Goal: Information Seeking & Learning: Learn about a topic

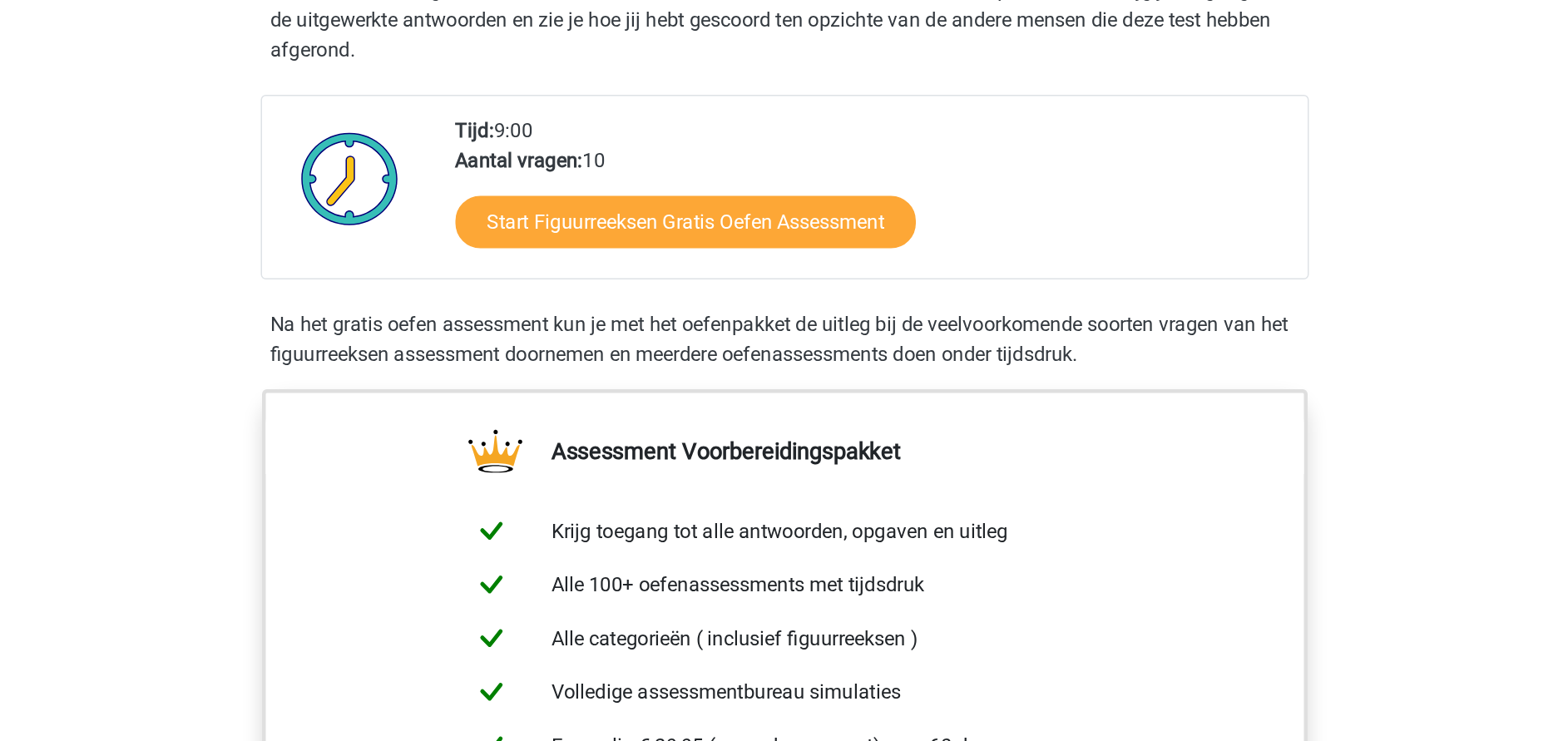
scroll to position [249, 0]
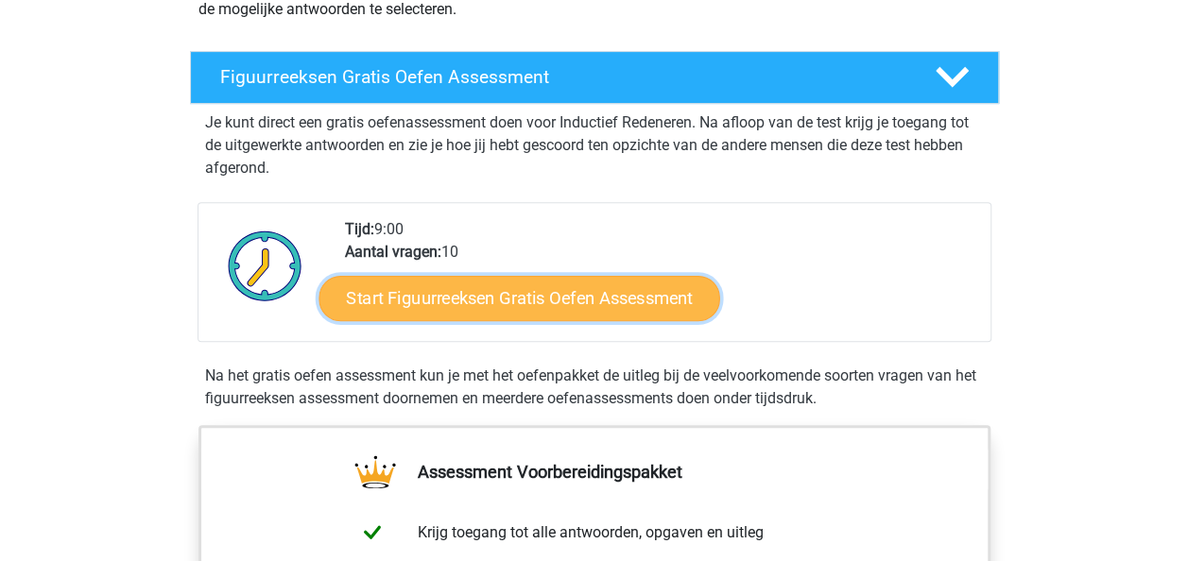
click at [521, 300] on link "Start Figuurreeksen Gratis Oefen Assessment" at bounding box center [518, 297] width 401 height 45
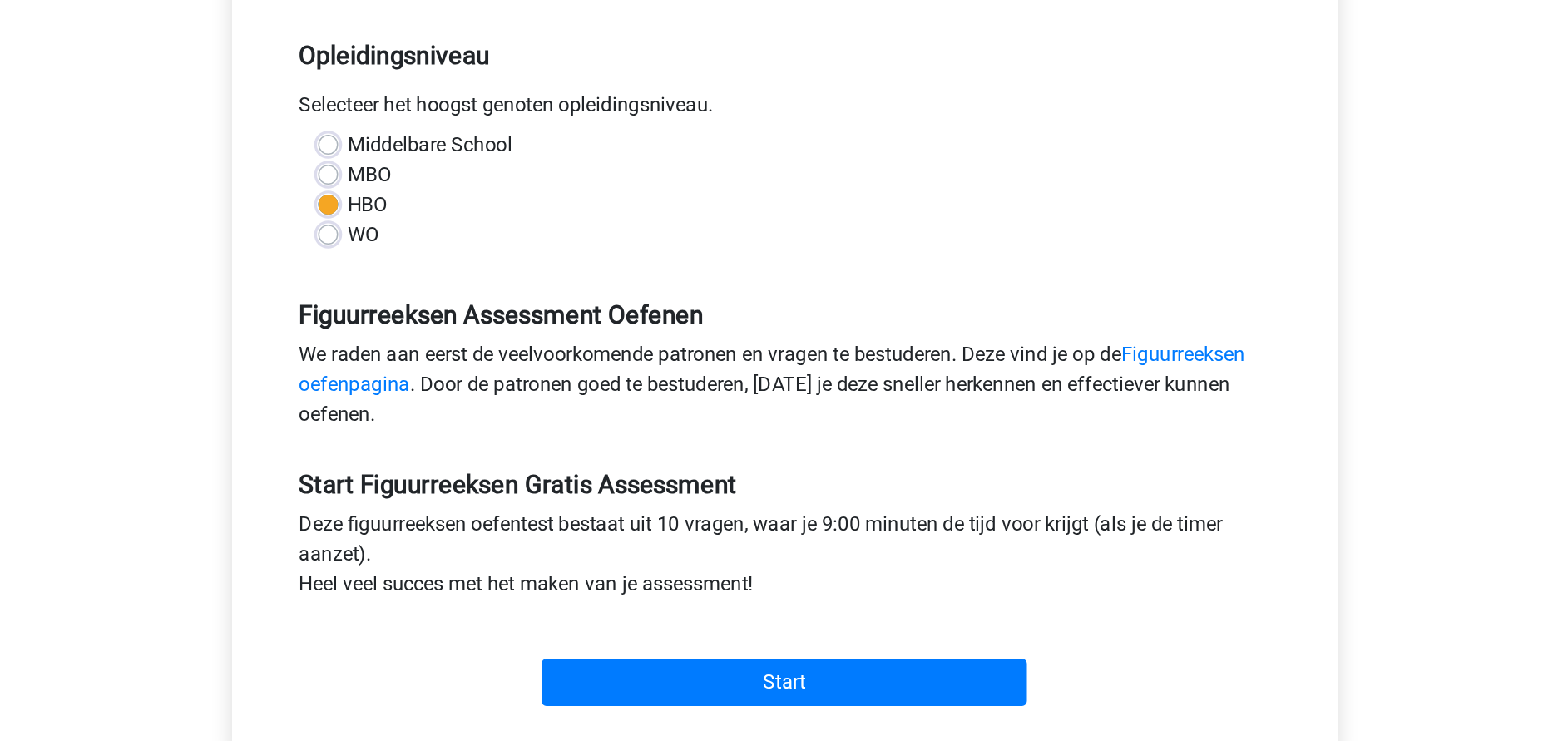
scroll to position [333, 0]
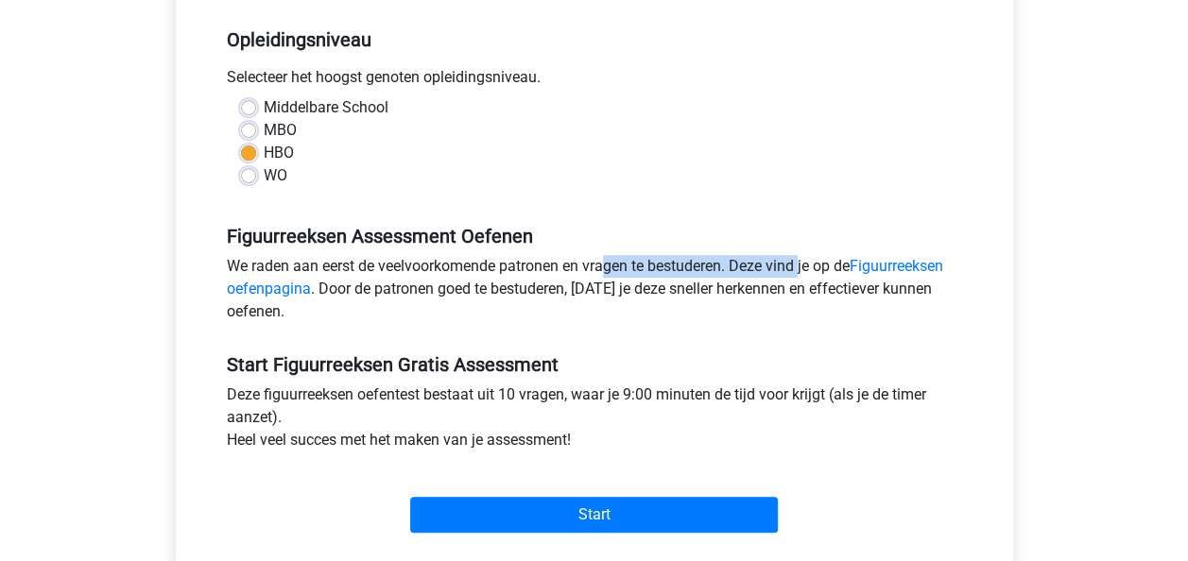
drag, startPoint x: 701, startPoint y: 264, endPoint x: 502, endPoint y: 263, distance: 199.4
click at [502, 263] on div "We raden aan eerst de veelvoorkomende patronen en vragen te bestuderen. Deze vi…" at bounding box center [594, 293] width 763 height 76
drag, startPoint x: 542, startPoint y: 269, endPoint x: 782, endPoint y: 267, distance: 240.0
click at [782, 267] on div "We raden aan eerst de veelvoorkomende patronen en vragen te bestuderen. Deze vi…" at bounding box center [594, 293] width 763 height 76
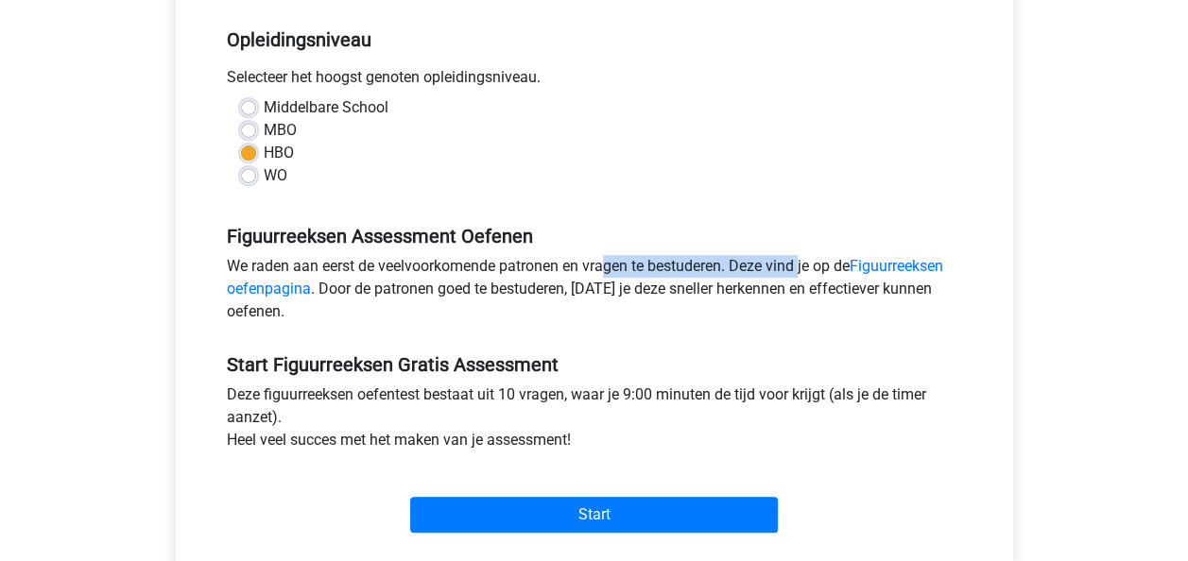
click at [782, 267] on div "We raden aan eerst de veelvoorkomende patronen en vragen te bestuderen. Deze vi…" at bounding box center [594, 293] width 763 height 76
drag, startPoint x: 814, startPoint y: 264, endPoint x: 501, endPoint y: 261, distance: 313.7
click at [501, 261] on div "We raden aan eerst de veelvoorkomende patronen en vragen te bestuderen. Deze vi…" at bounding box center [594, 293] width 763 height 76
drag, startPoint x: 501, startPoint y: 261, endPoint x: 361, endPoint y: 278, distance: 140.9
click at [500, 261] on div "We raden aan eerst de veelvoorkomende patronen en vragen te bestuderen. Deze vi…" at bounding box center [594, 293] width 763 height 76
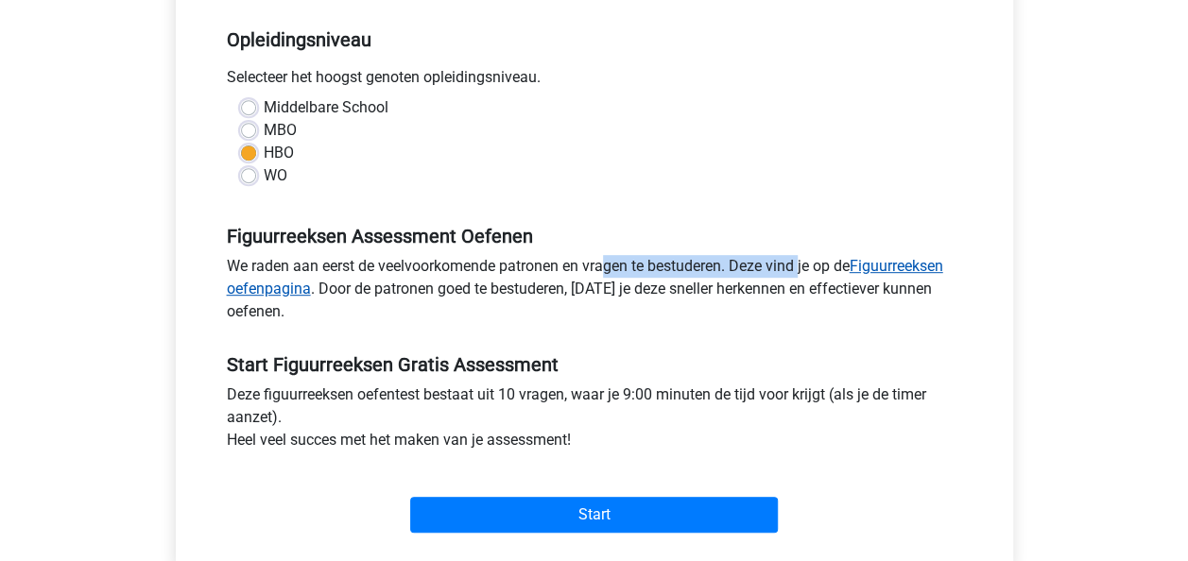
click at [287, 283] on link "Figuurreeksen oefenpagina" at bounding box center [585, 277] width 716 height 41
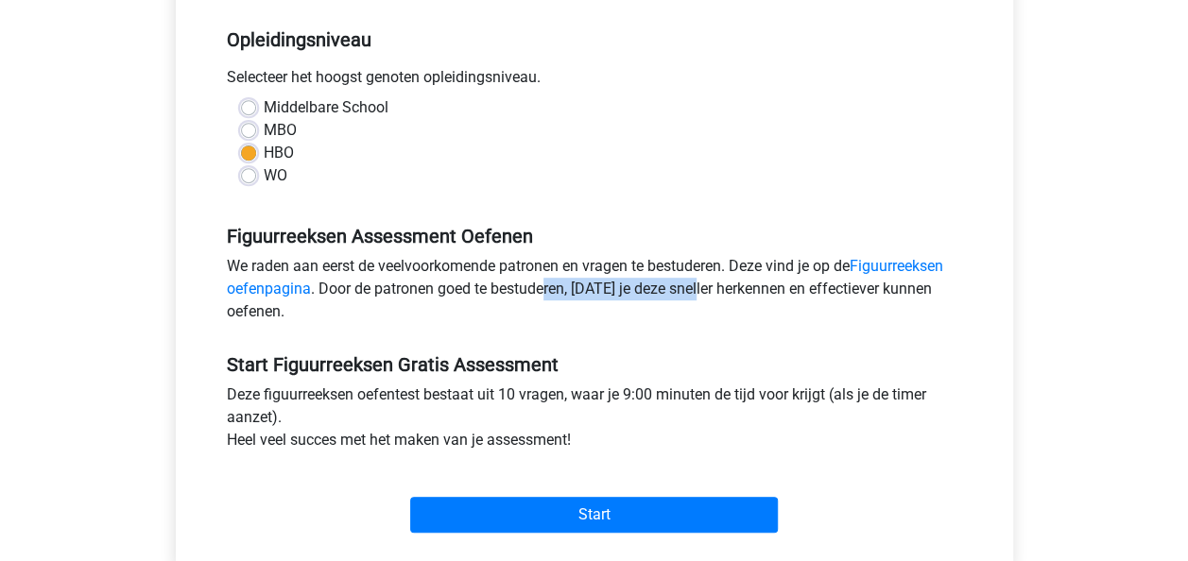
drag, startPoint x: 548, startPoint y: 280, endPoint x: 691, endPoint y: 289, distance: 143.0
click at [691, 289] on div "We raden aan eerst de veelvoorkomende patronen en vragen te bestuderen. Deze vi…" at bounding box center [594, 293] width 763 height 76
click at [886, 268] on link "Figuurreeksen oefenpagina" at bounding box center [585, 277] width 716 height 41
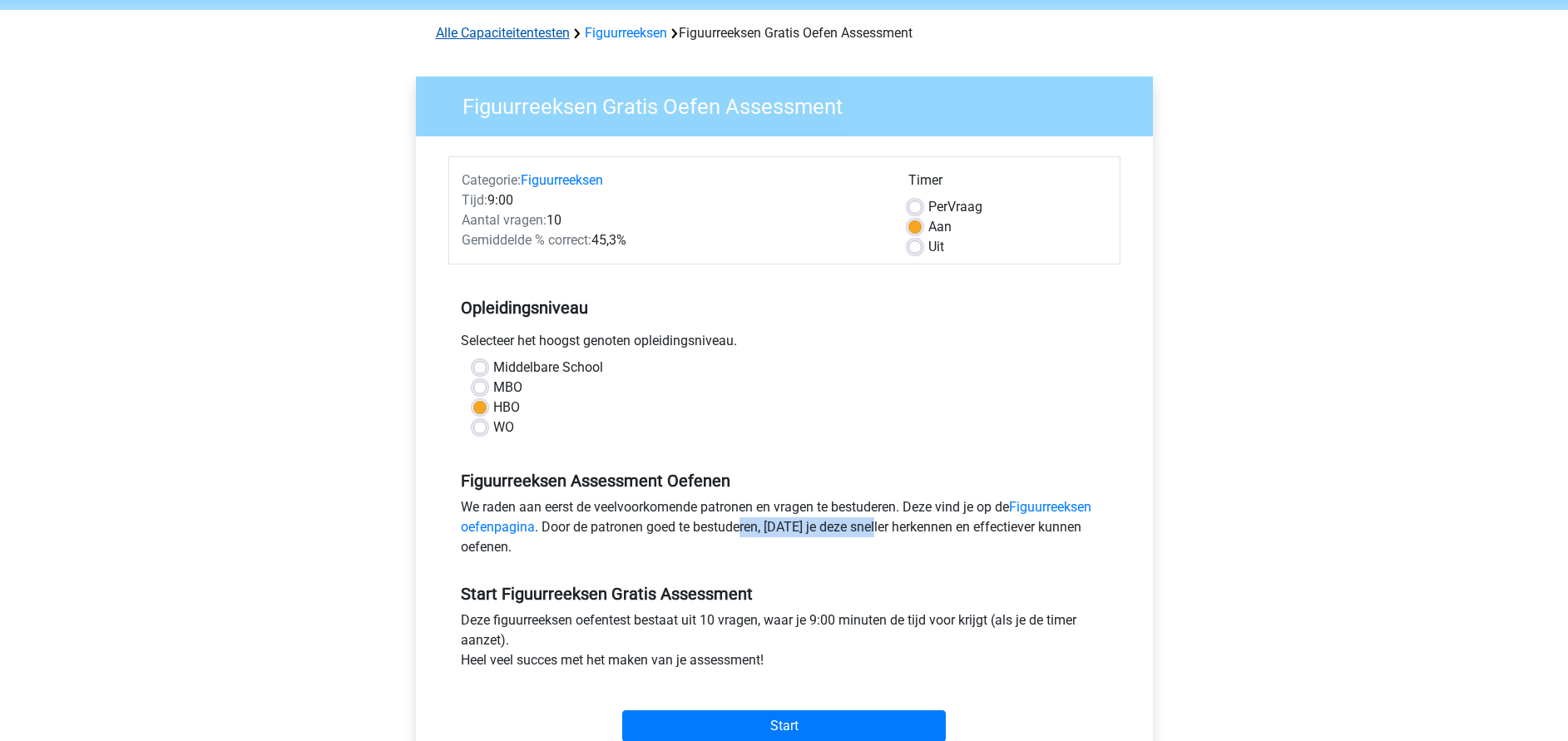
scroll to position [0, 0]
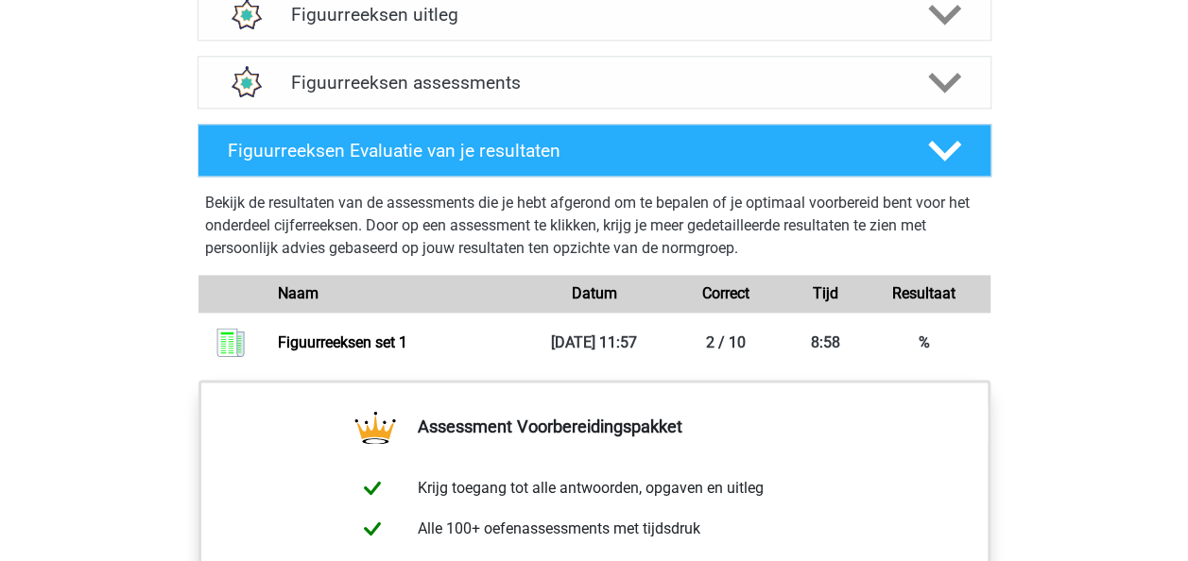
scroll to position [1208, 0]
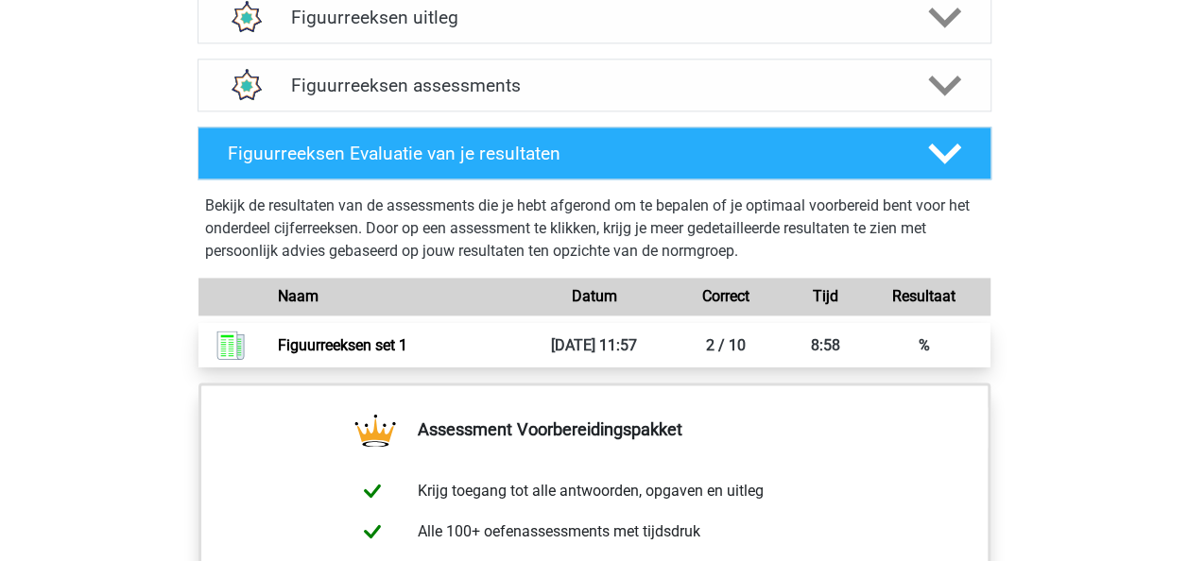
click at [355, 343] on link "Figuurreeksen set 1" at bounding box center [342, 345] width 129 height 18
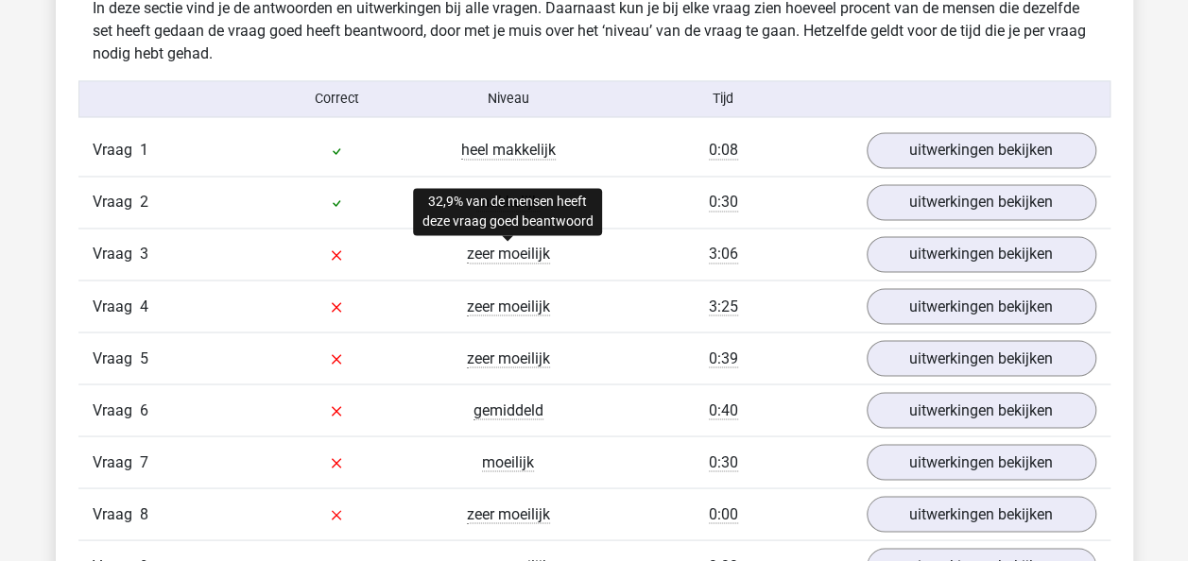
scroll to position [1606, 0]
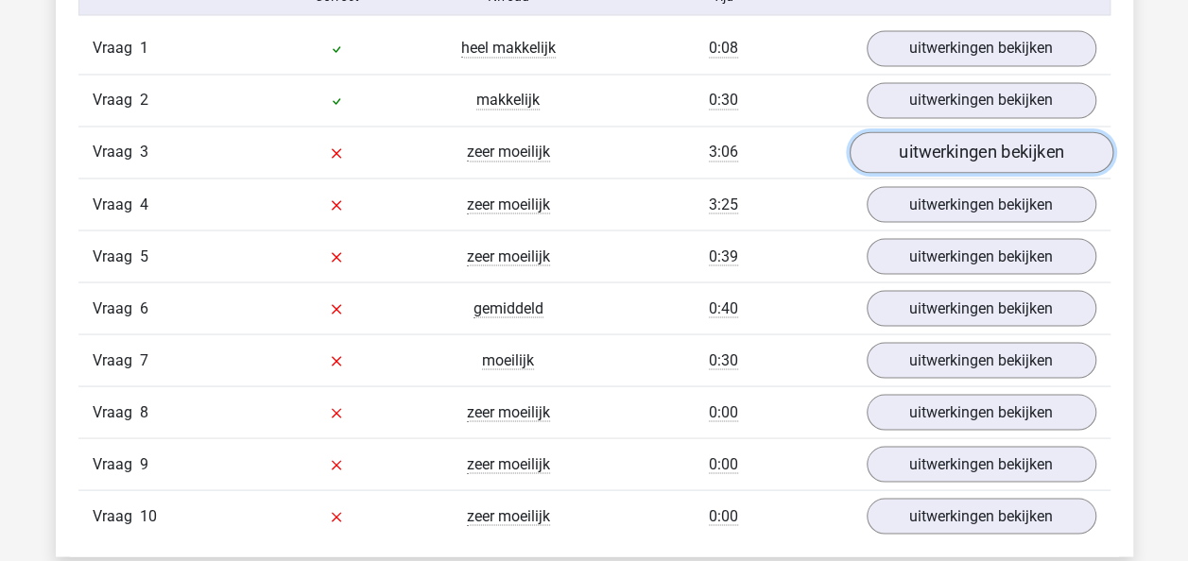
click at [940, 149] on link "uitwerkingen bekijken" at bounding box center [980, 153] width 264 height 42
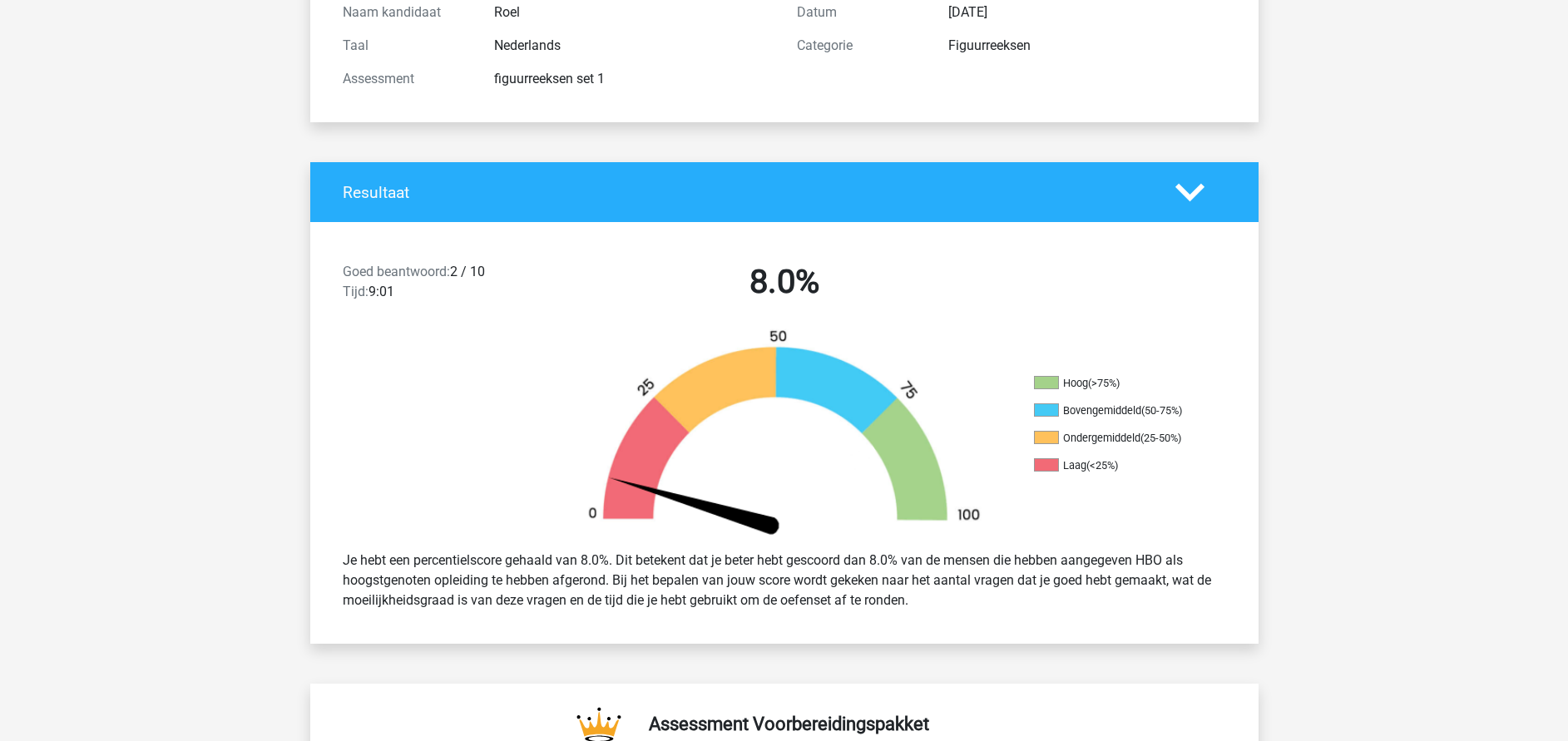
scroll to position [0, 0]
